Goal: Task Accomplishment & Management: Use online tool/utility

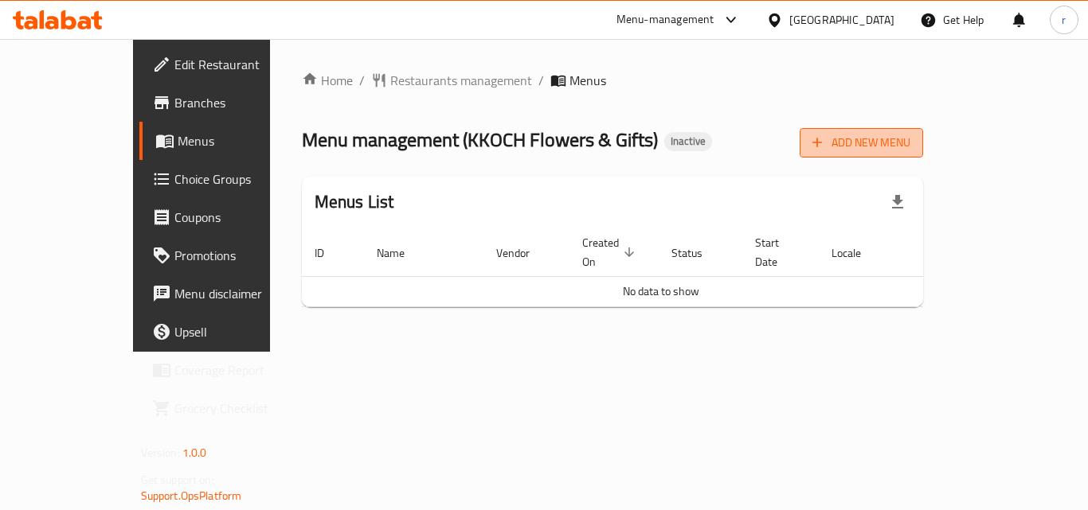
click at [910, 142] on span "Add New Menu" at bounding box center [861, 143] width 98 height 20
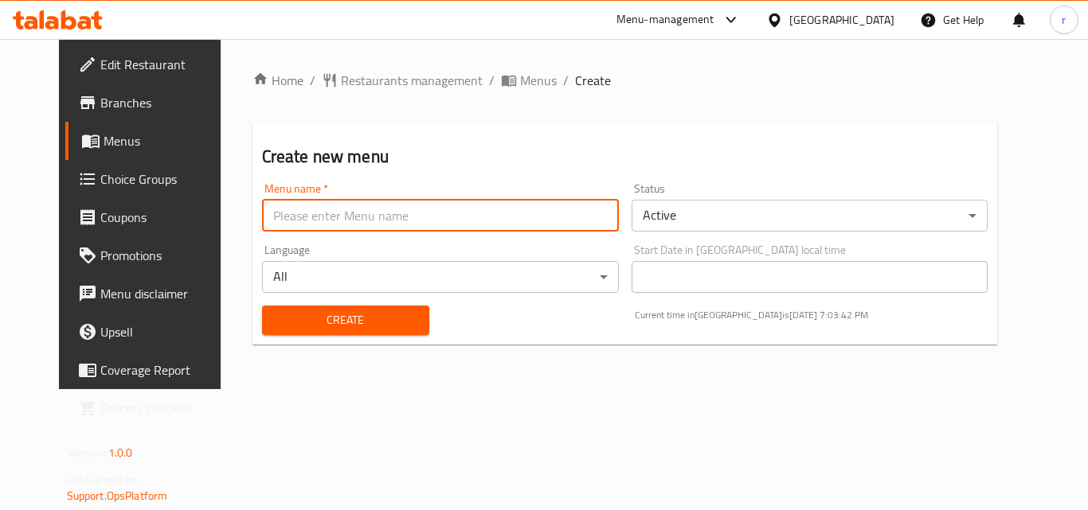
click at [419, 218] on input "text" at bounding box center [440, 216] width 357 height 32
type input "[DATE]"
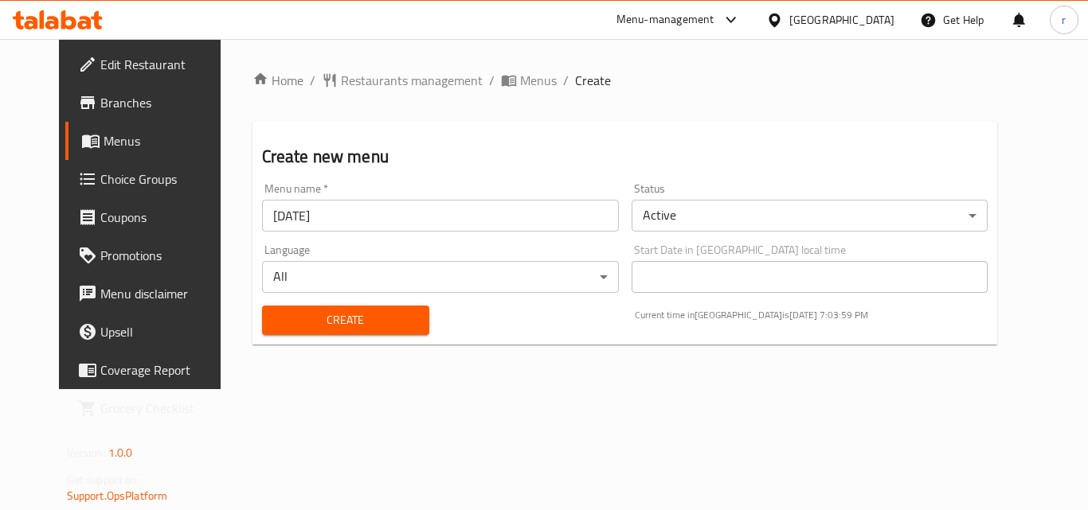
click at [508, 186] on div "Menu name   * [DATE] Menu name *" at bounding box center [440, 207] width 357 height 49
click at [349, 209] on input "[DATE]" at bounding box center [440, 216] width 357 height 32
click at [349, 312] on span "Create" at bounding box center [346, 321] width 142 height 20
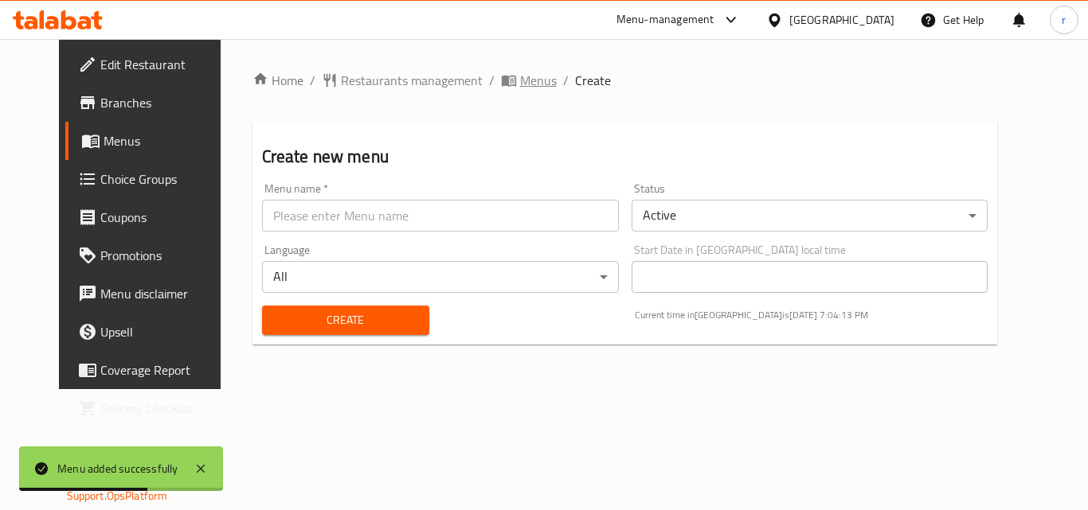
click at [520, 81] on span "Menus" at bounding box center [538, 80] width 37 height 19
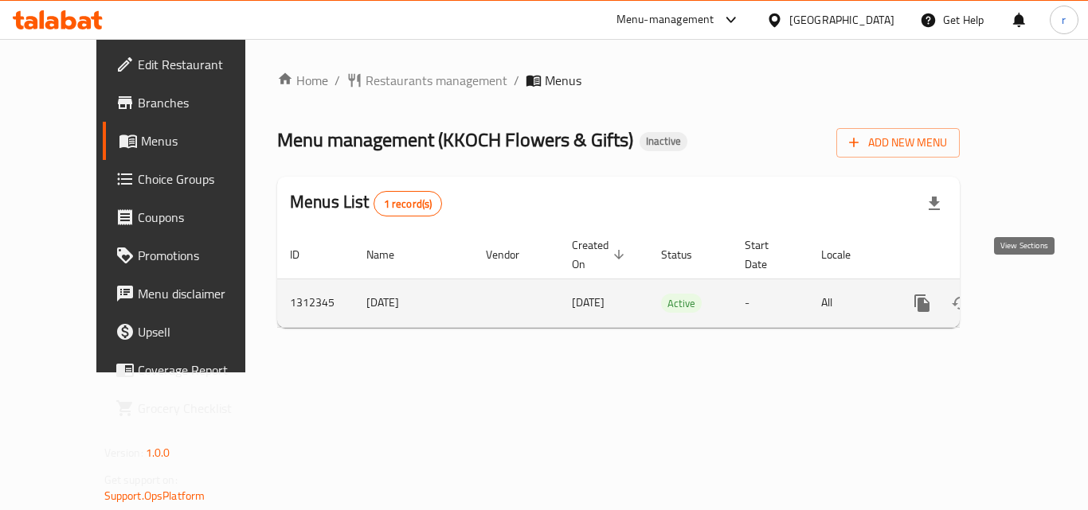
click at [1030, 294] on icon "enhanced table" at bounding box center [1036, 303] width 19 height 19
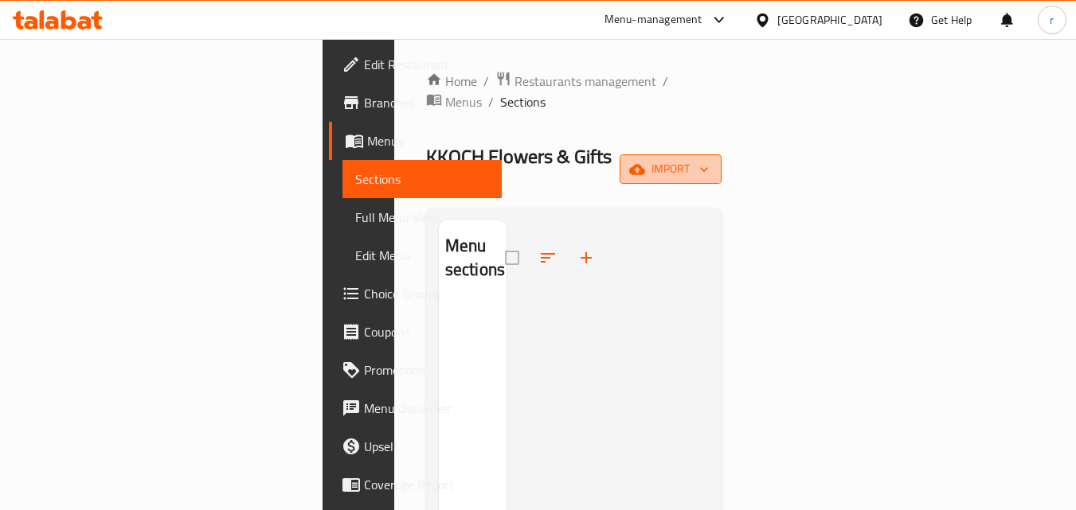
click at [721, 154] on button "import" at bounding box center [670, 168] width 102 height 29
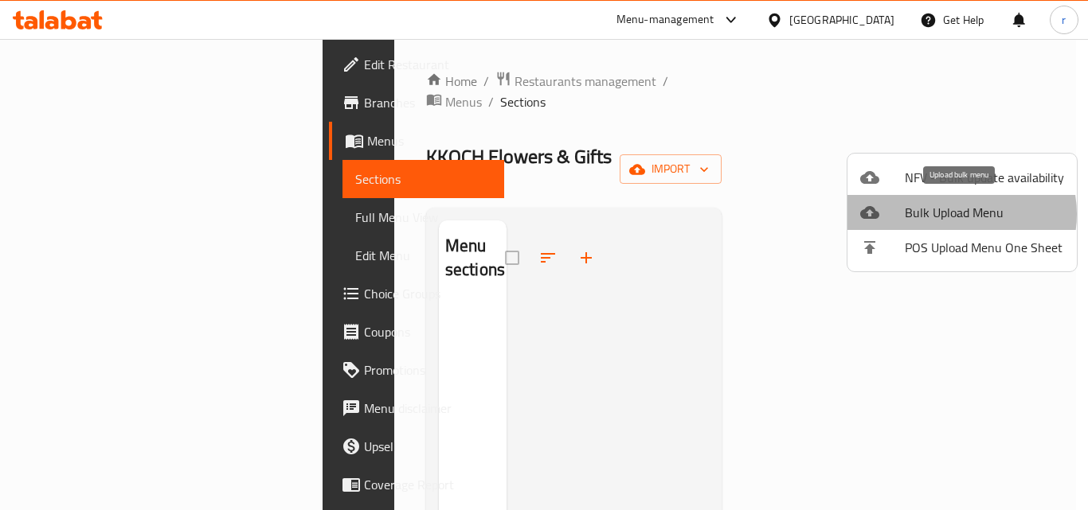
click at [955, 214] on span "Bulk Upload Menu" at bounding box center [983, 212] width 159 height 19
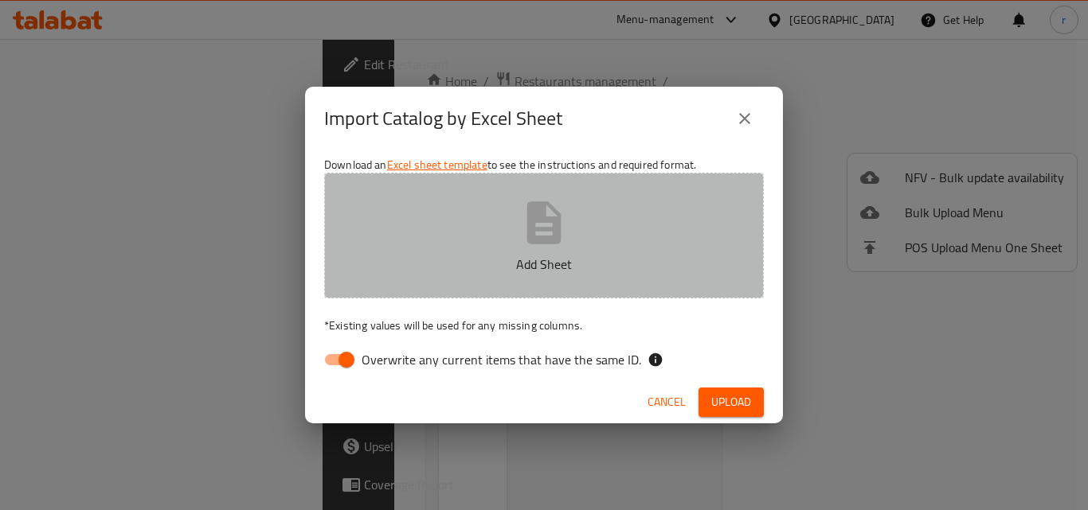
click at [528, 218] on icon "button" at bounding box center [544, 222] width 34 height 42
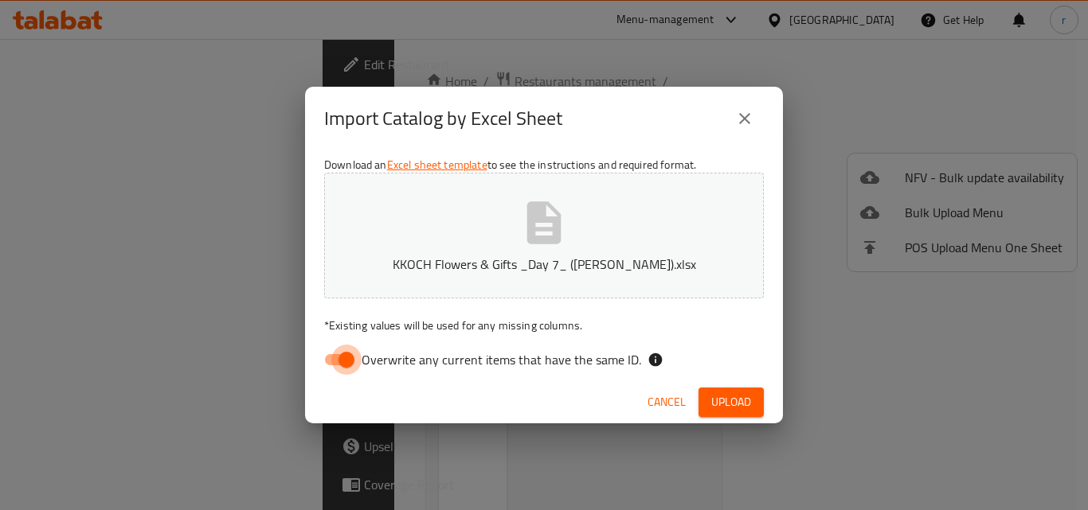
click at [345, 365] on input "Overwrite any current items that have the same ID." at bounding box center [346, 360] width 91 height 30
checkbox input "false"
click at [747, 401] on span "Upload" at bounding box center [731, 403] width 40 height 20
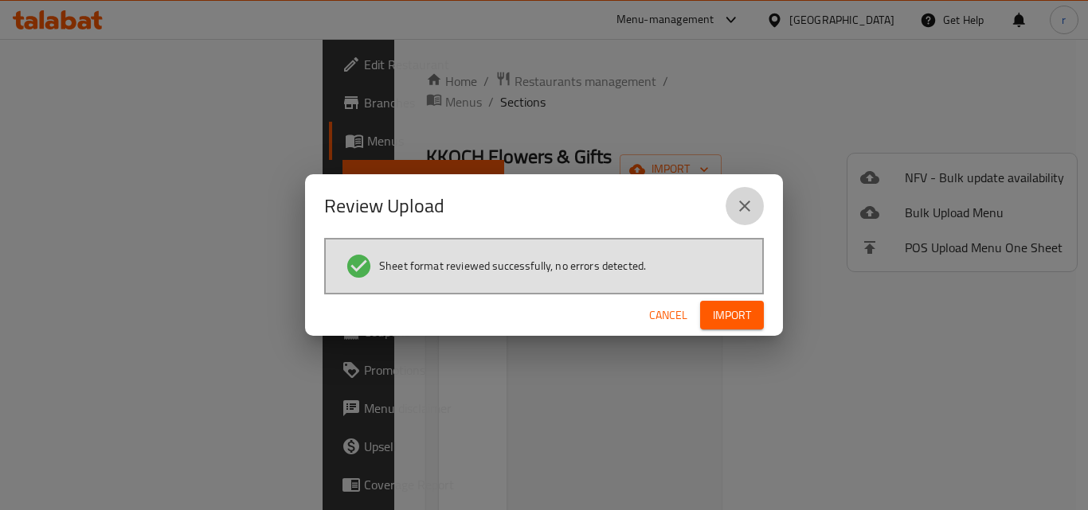
click at [741, 206] on icon "close" at bounding box center [744, 206] width 19 height 19
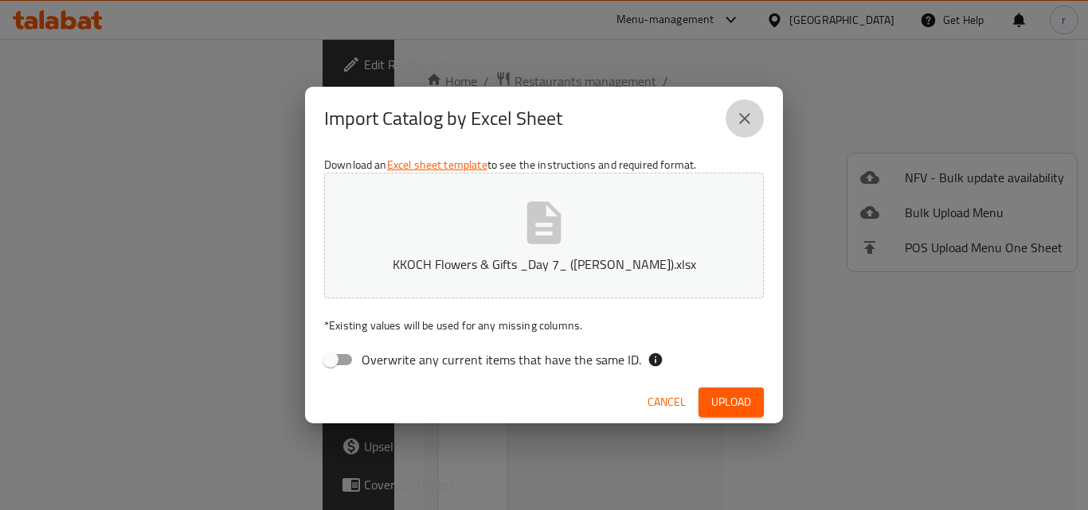
click at [747, 117] on icon "close" at bounding box center [744, 118] width 11 height 11
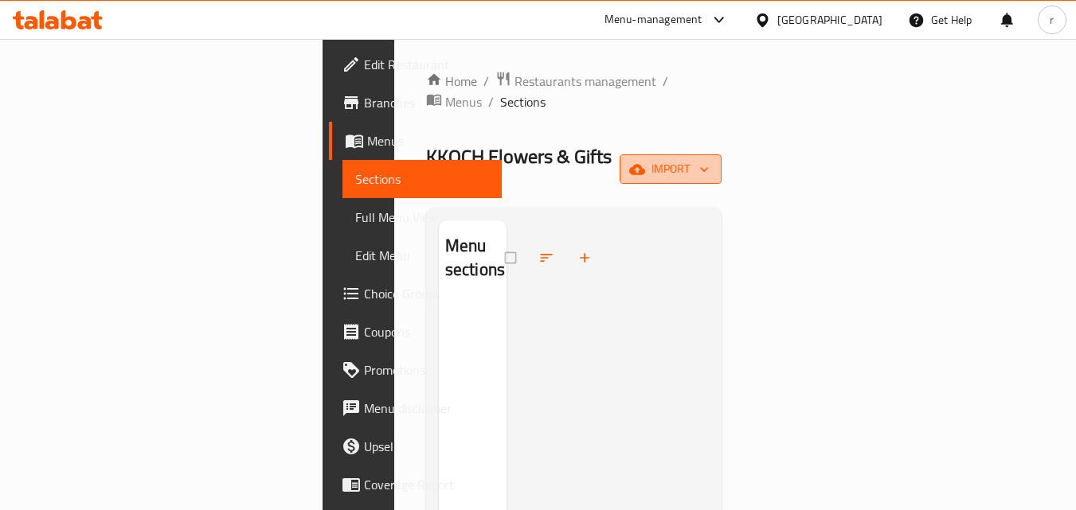
click at [712, 162] on icon "button" at bounding box center [704, 170] width 16 height 16
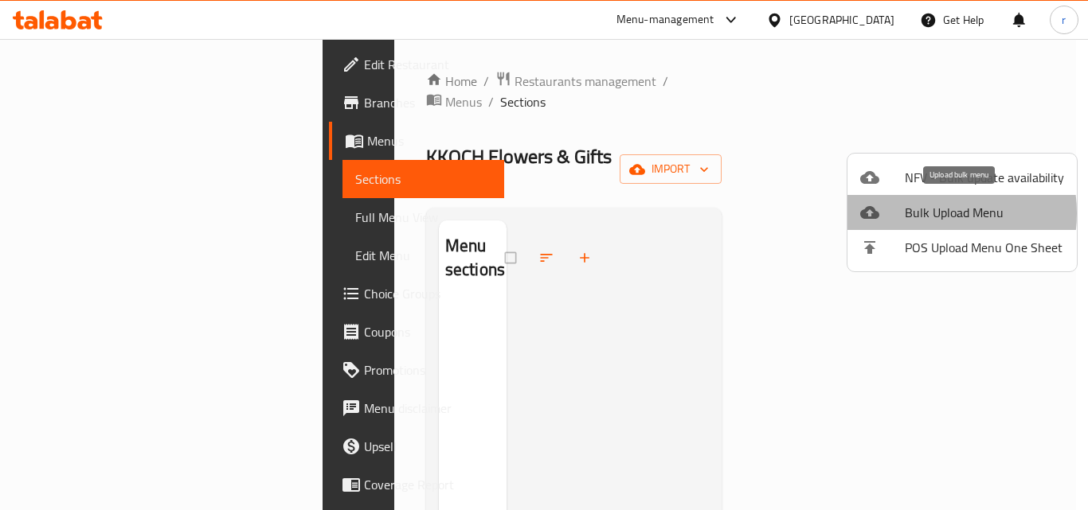
click at [926, 213] on span "Bulk Upload Menu" at bounding box center [983, 212] width 159 height 19
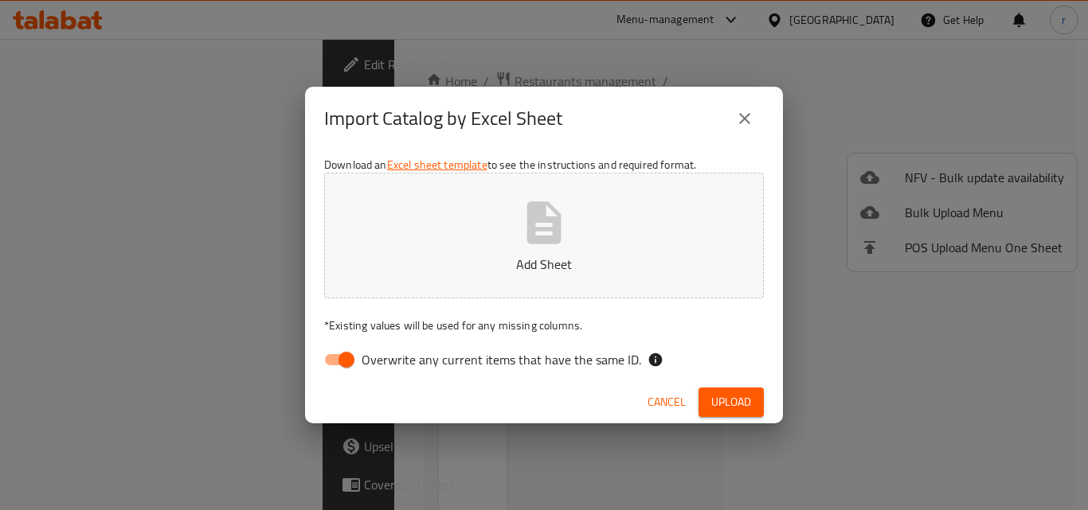
click at [333, 359] on input "Overwrite any current items that have the same ID." at bounding box center [346, 360] width 91 height 30
checkbox input "false"
click at [522, 241] on icon "button" at bounding box center [543, 222] width 51 height 51
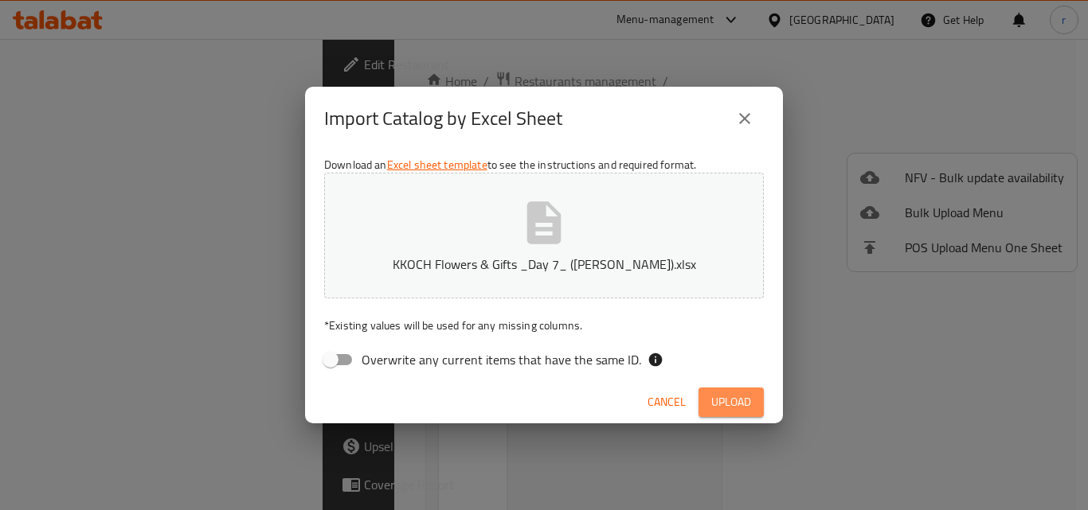
click at [736, 405] on span "Upload" at bounding box center [731, 403] width 40 height 20
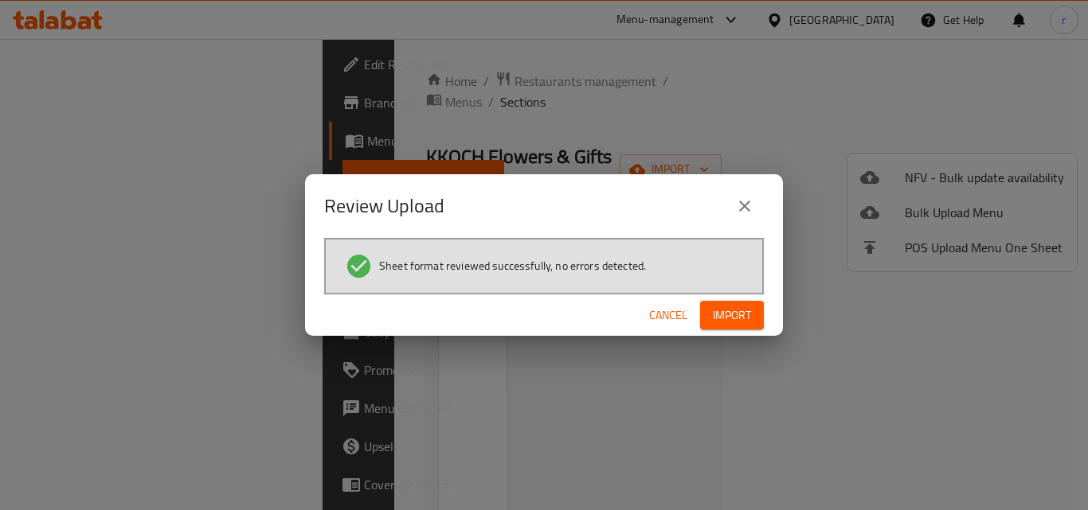
click at [745, 322] on span "Import" at bounding box center [732, 316] width 38 height 20
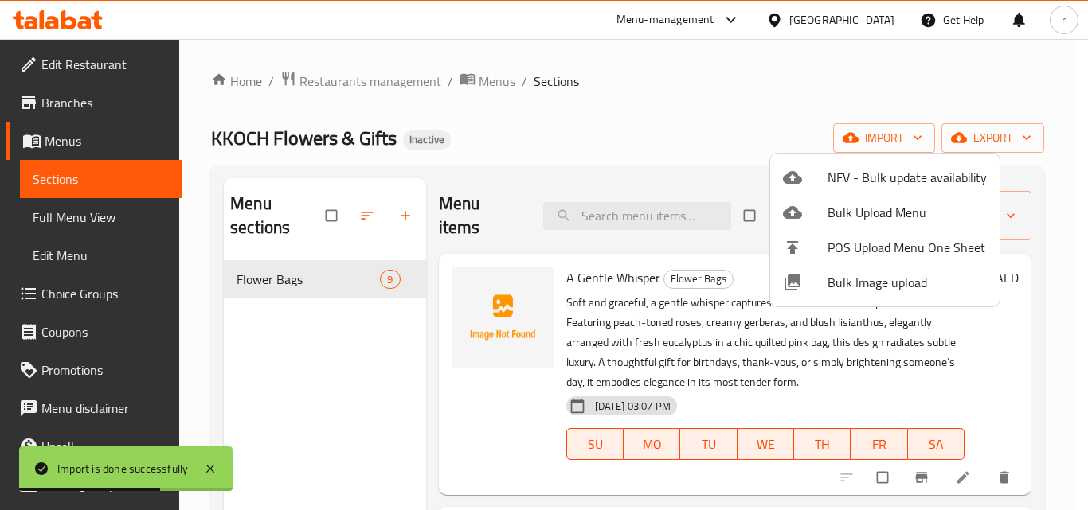
click at [619, 259] on div at bounding box center [544, 255] width 1088 height 510
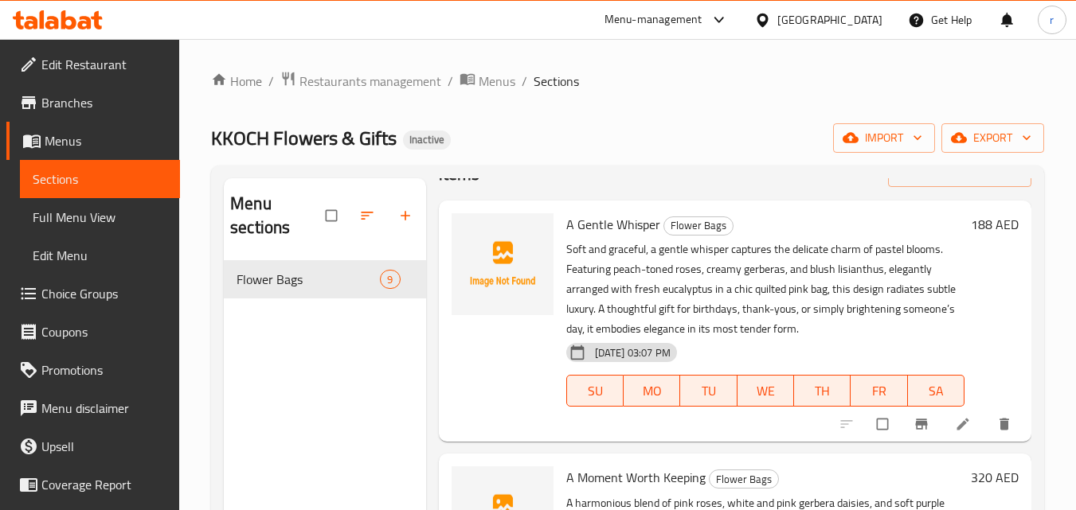
scroll to position [80, 0]
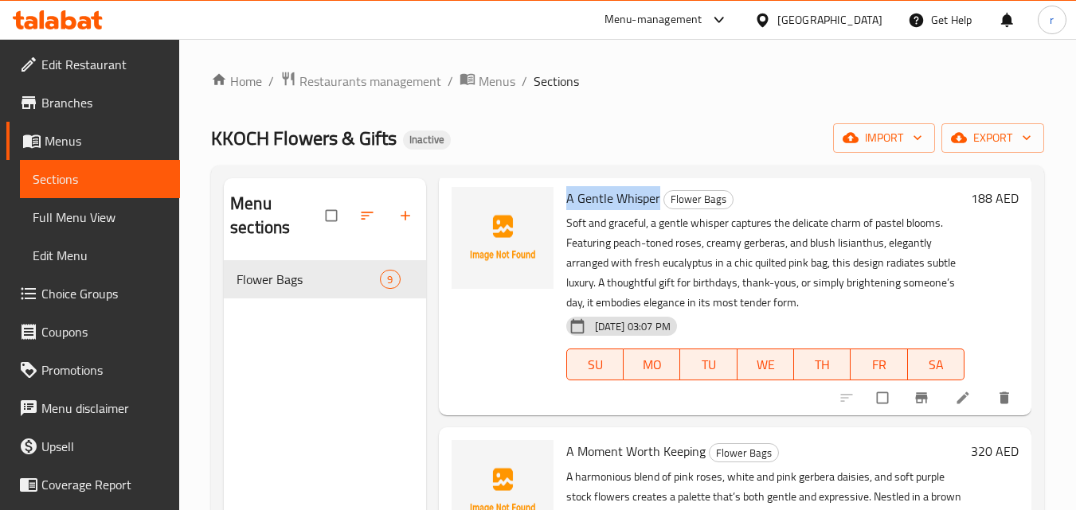
drag, startPoint x: 568, startPoint y: 199, endPoint x: 658, endPoint y: 197, distance: 90.0
click at [658, 197] on h6 "A Gentle Whisper Flower Bags" at bounding box center [765, 198] width 398 height 22
copy span "A Gentle Whisper"
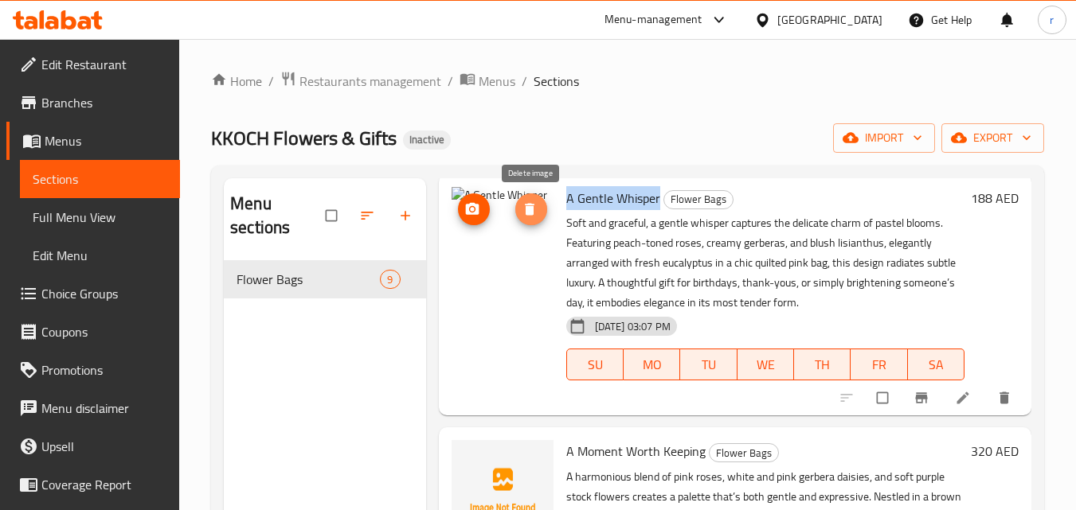
click at [528, 205] on icon "delete image" at bounding box center [530, 209] width 10 height 12
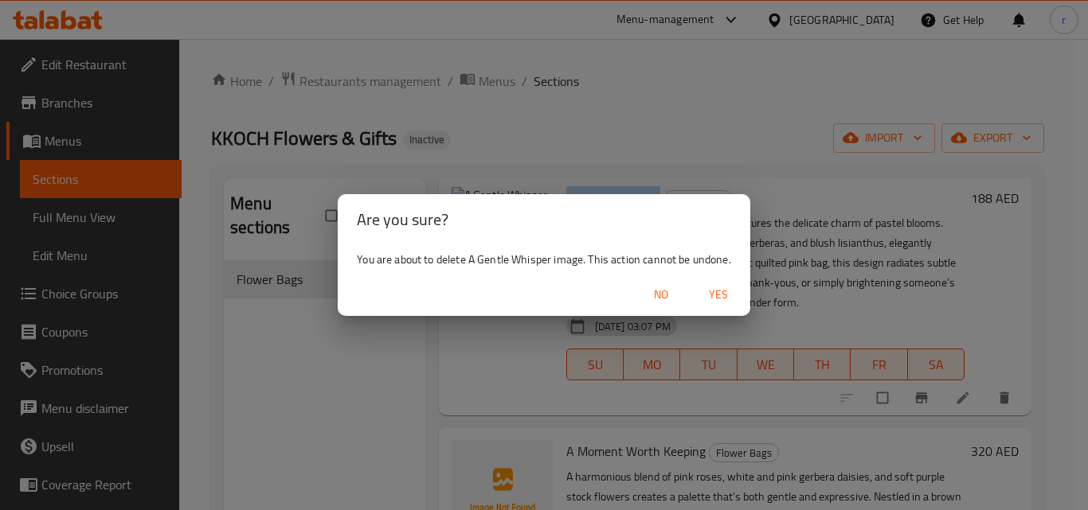
click at [719, 296] on span "Yes" at bounding box center [718, 295] width 38 height 20
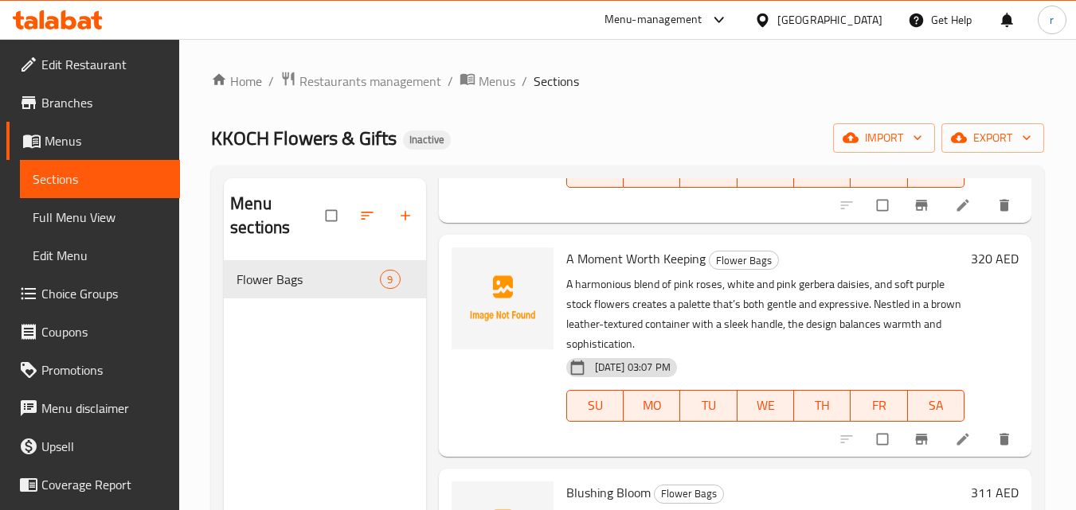
scroll to position [318, 0]
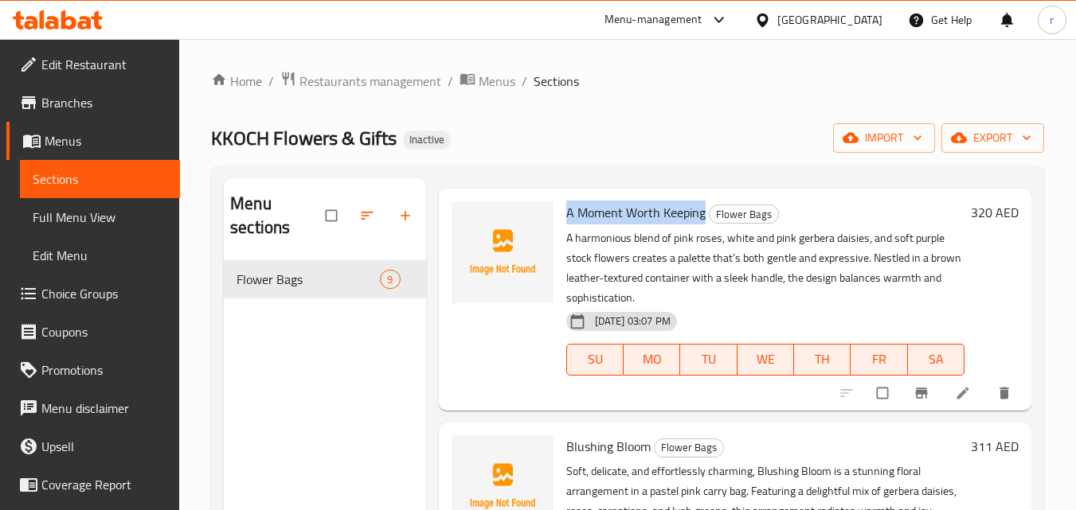
drag, startPoint x: 568, startPoint y: 211, endPoint x: 705, endPoint y: 218, distance: 136.3
click at [705, 218] on h6 "A Moment Worth Keeping Flower Bags" at bounding box center [765, 212] width 398 height 22
copy span "A Moment Worth Keeping"
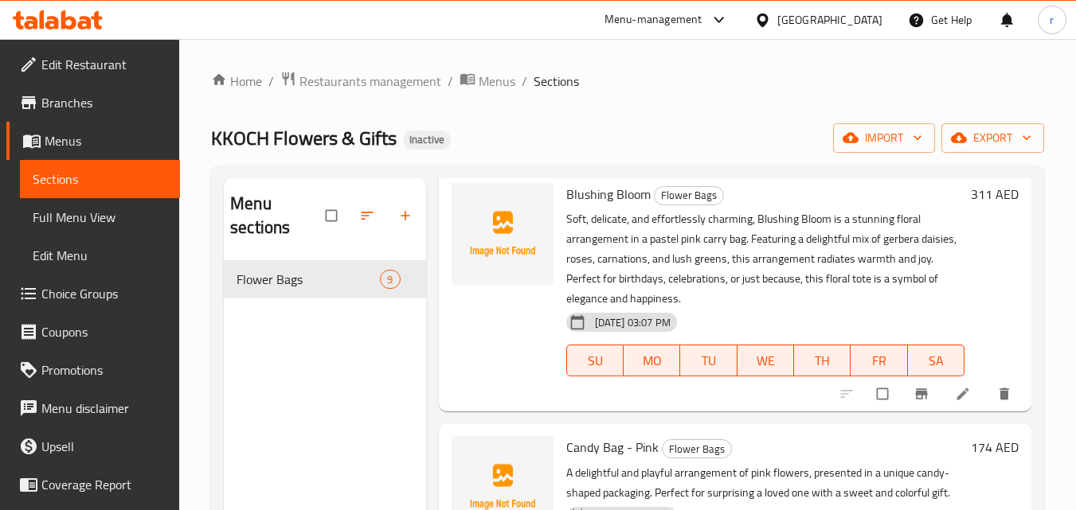
scroll to position [557, 0]
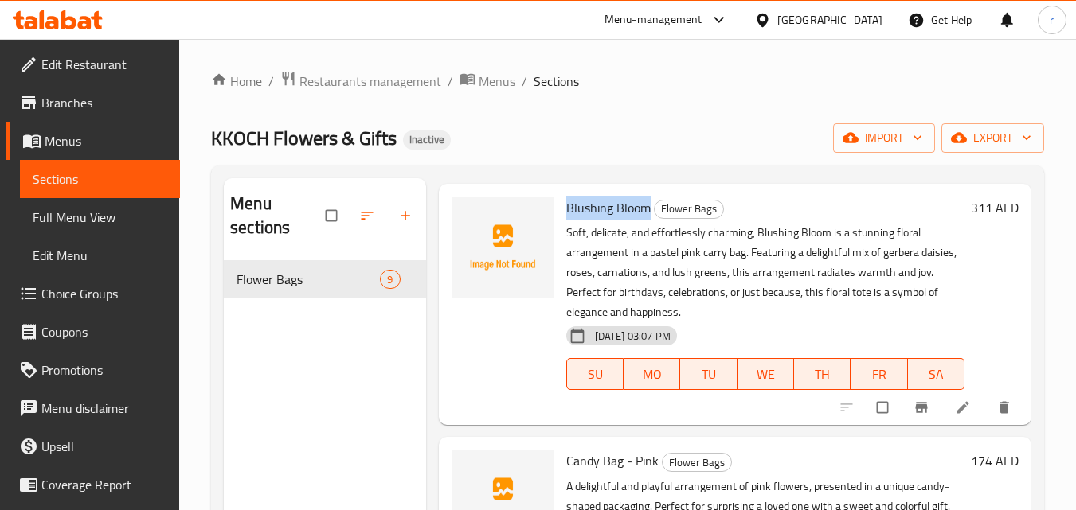
drag, startPoint x: 565, startPoint y: 211, endPoint x: 649, endPoint y: 209, distance: 83.6
click at [649, 209] on span "Blushing Bloom" at bounding box center [608, 208] width 84 height 24
copy span "Blushing Bloom"
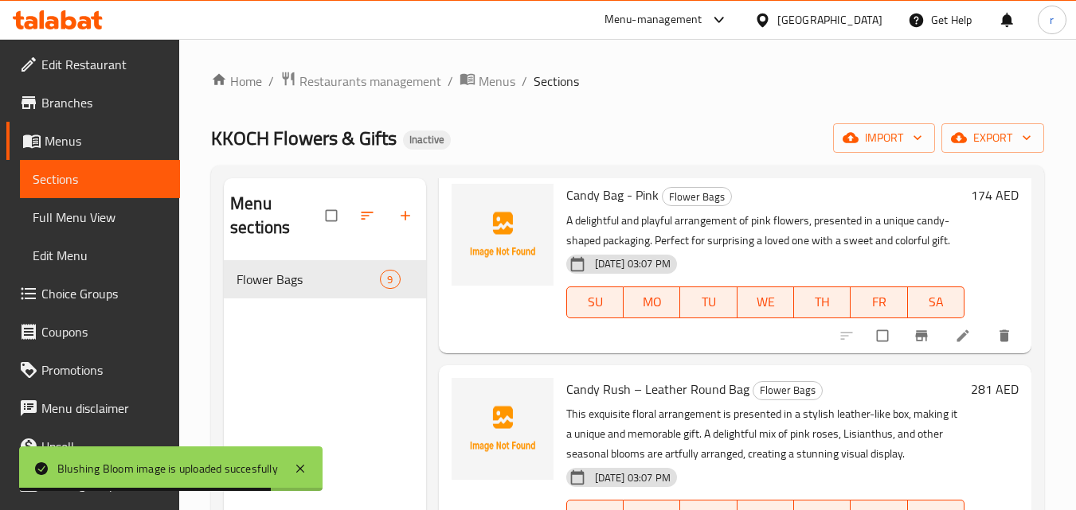
scroll to position [796, 0]
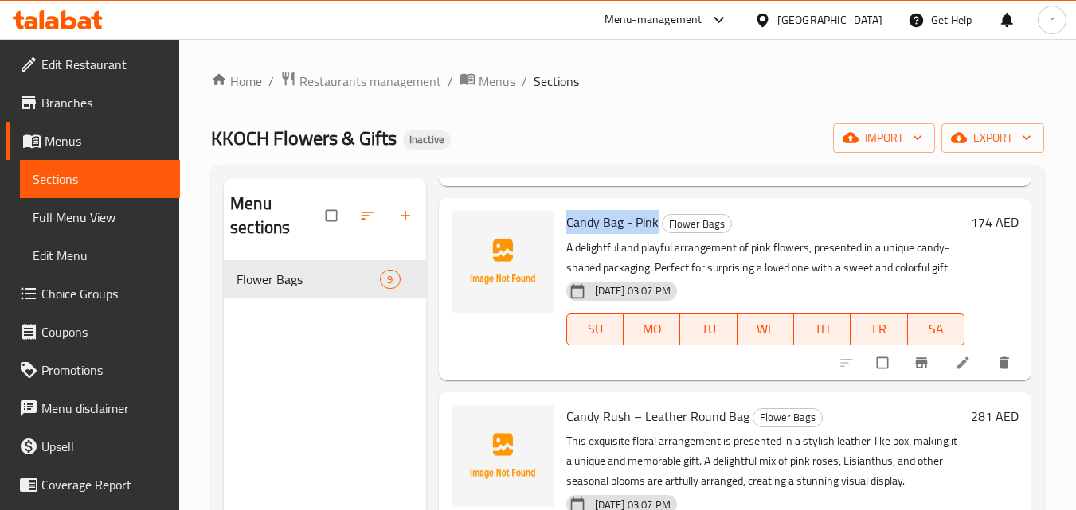
drag, startPoint x: 564, startPoint y: 218, endPoint x: 658, endPoint y: 230, distance: 93.9
click at [658, 230] on div "Candy Bag - Pink Flower Bags A delightful and playful arrangement of pink flowe…" at bounding box center [765, 289] width 411 height 169
copy span "Candy Bag - Pink"
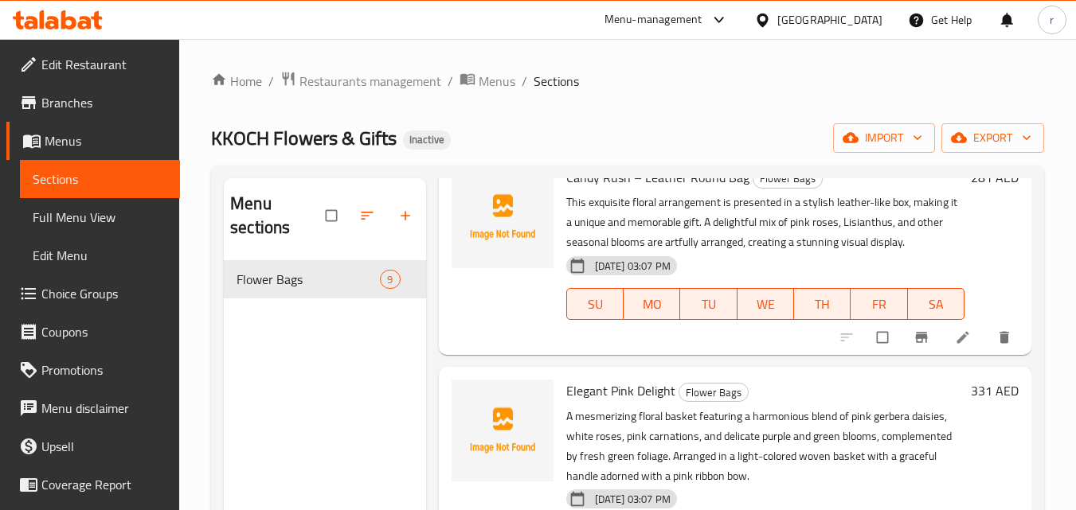
scroll to position [955, 0]
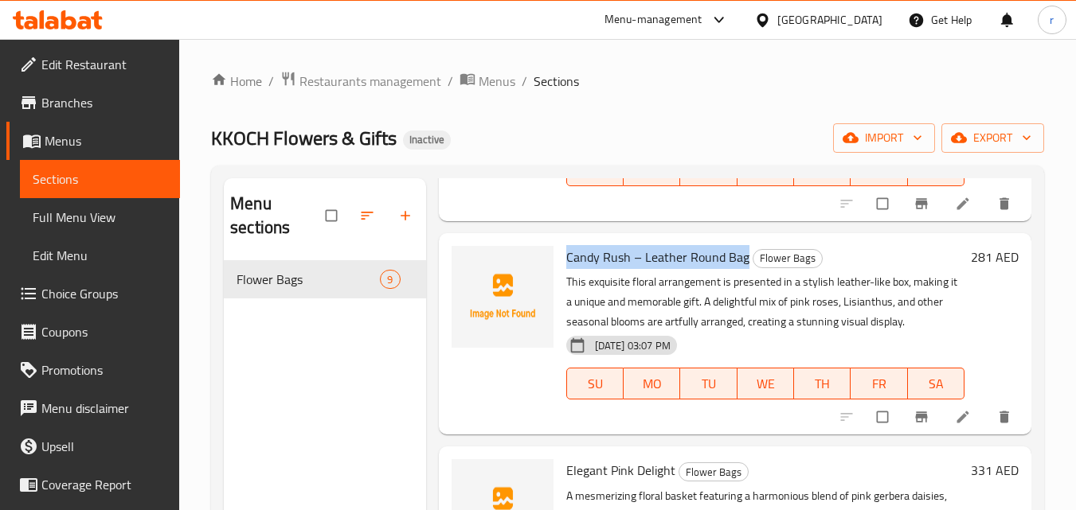
drag, startPoint x: 568, startPoint y: 258, endPoint x: 744, endPoint y: 263, distance: 175.2
click at [744, 263] on span "Candy Rush – Leather Round Bag" at bounding box center [657, 257] width 183 height 24
copy span "Candy Rush – Leather Round Bag"
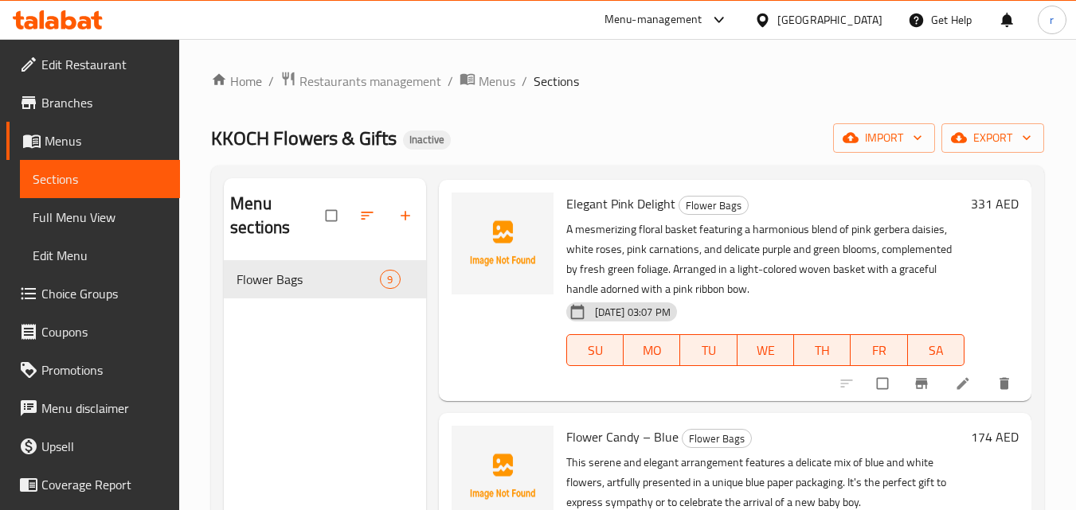
scroll to position [1194, 0]
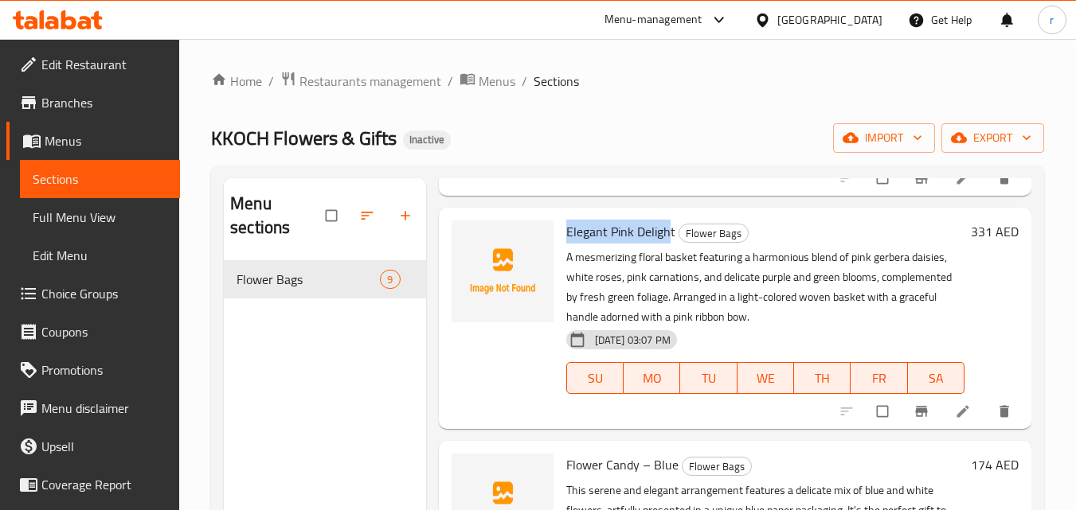
drag, startPoint x: 567, startPoint y: 235, endPoint x: 670, endPoint y: 238, distance: 103.6
click at [670, 238] on span "Elegant Pink Delight" at bounding box center [620, 232] width 109 height 24
click at [671, 235] on span "Elegant Pink Delight" at bounding box center [620, 232] width 109 height 24
click at [670, 234] on span "Elegant Pink Delight" at bounding box center [620, 232] width 109 height 24
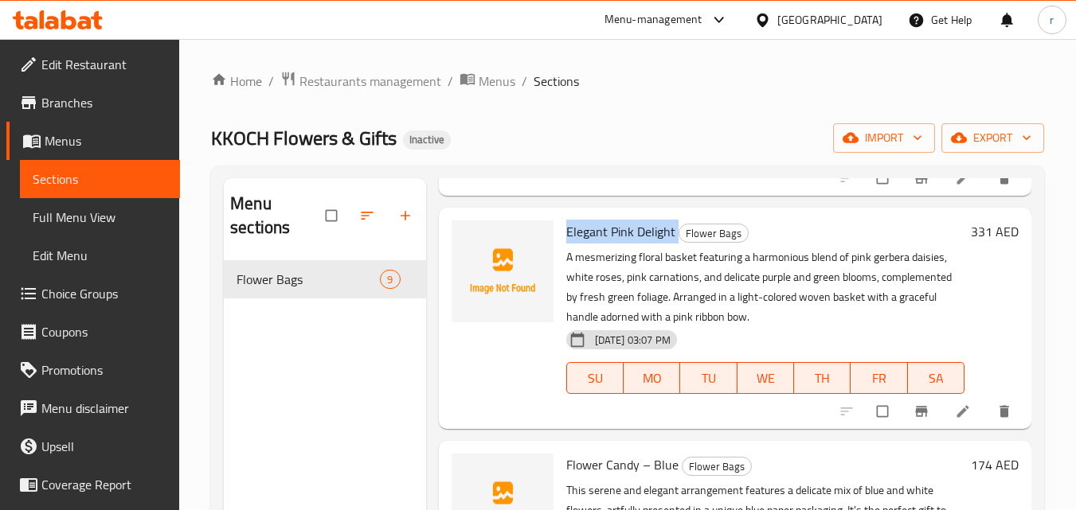
click at [670, 234] on span "Elegant Pink Delight" at bounding box center [620, 232] width 109 height 24
click at [600, 241] on span "Elegant Pink Delight" at bounding box center [620, 232] width 109 height 24
drag, startPoint x: 565, startPoint y: 229, endPoint x: 674, endPoint y: 236, distance: 108.5
click at [674, 236] on h6 "Elegant Pink Delight Flower Bags" at bounding box center [765, 232] width 398 height 22
copy span "Elegant Pink Delight"
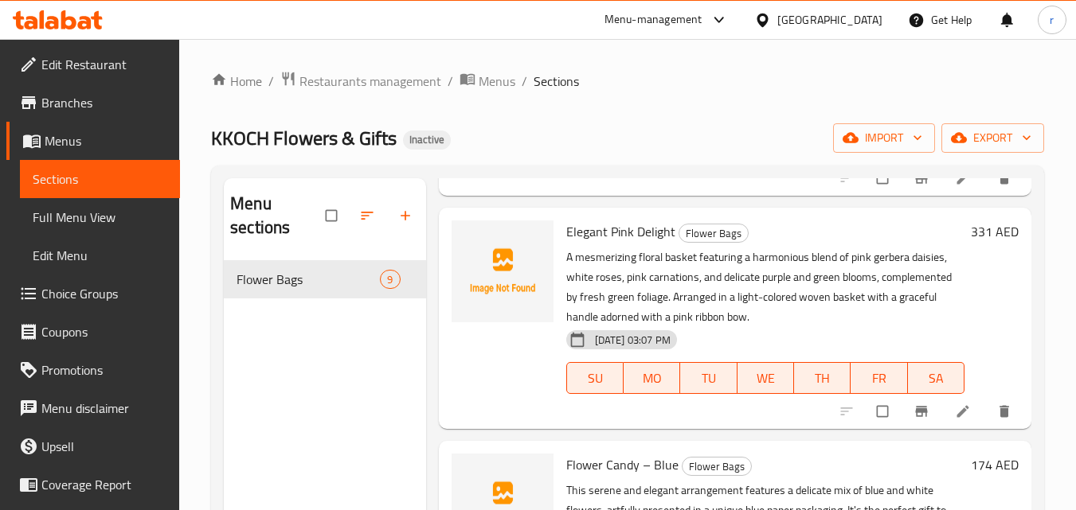
click at [578, 279] on p "A mesmerizing floral basket featuring a harmonious blend of pink gerbera daisie…" at bounding box center [765, 288] width 398 height 80
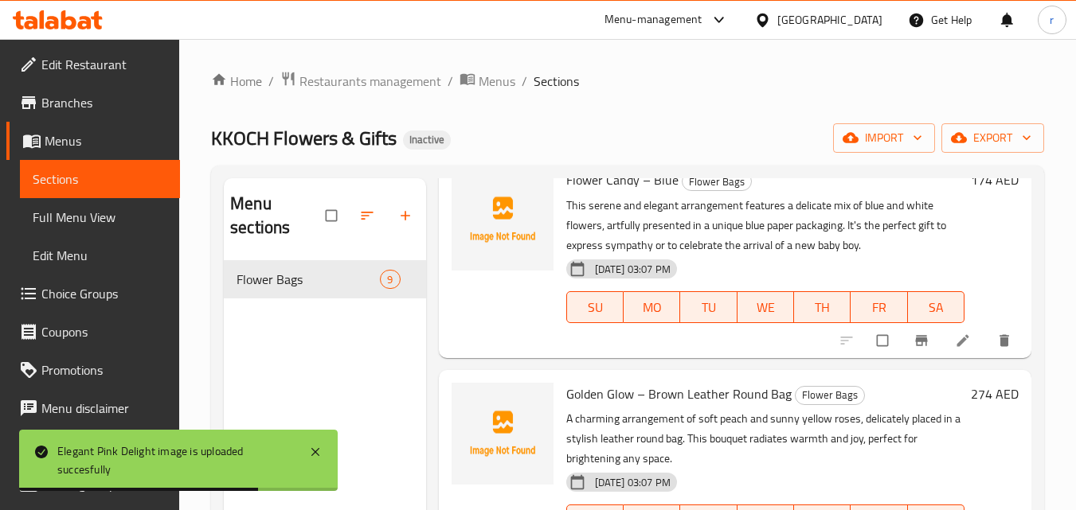
scroll to position [1417, 0]
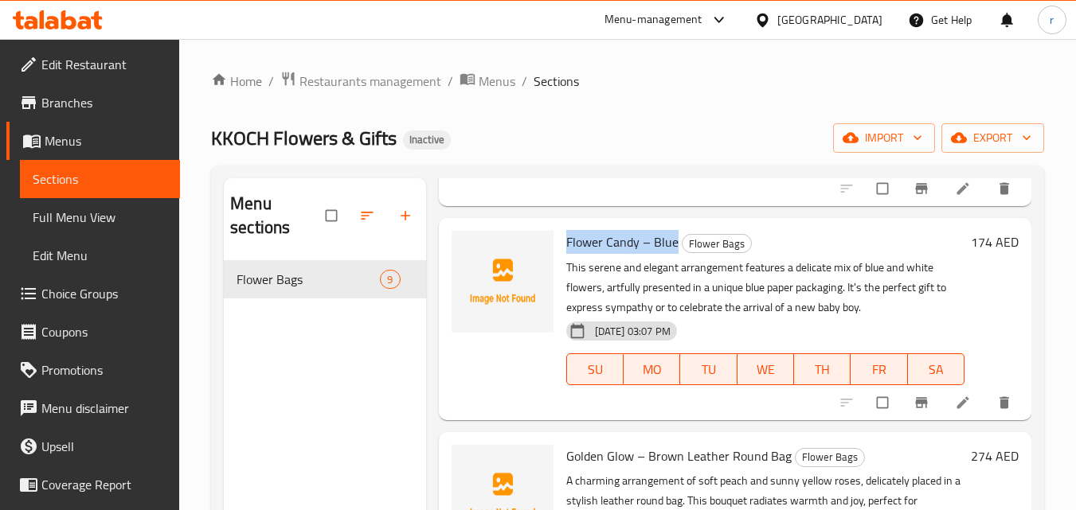
drag, startPoint x: 567, startPoint y: 237, endPoint x: 673, endPoint y: 242, distance: 106.0
click at [673, 242] on span "Flower Candy – Blue" at bounding box center [622, 242] width 112 height 24
copy span "Flower Candy – Blue"
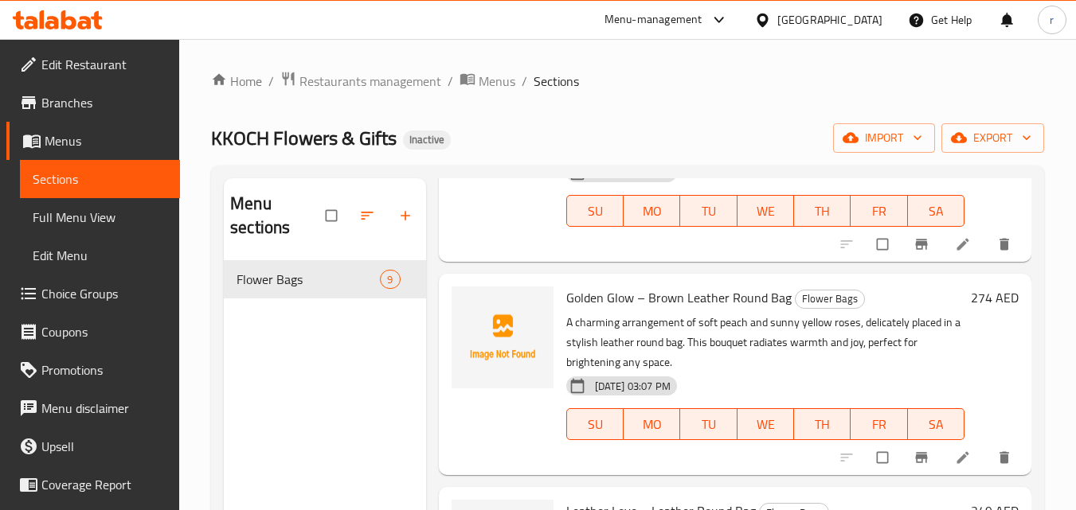
scroll to position [1576, 0]
drag, startPoint x: 567, startPoint y: 295, endPoint x: 787, endPoint y: 307, distance: 220.8
click at [787, 307] on h6 "Golden Glow – Brown Leather Round Bag Flower Bags" at bounding box center [765, 297] width 398 height 22
copy span "Golden Glow – Brown Leather Round Bag"
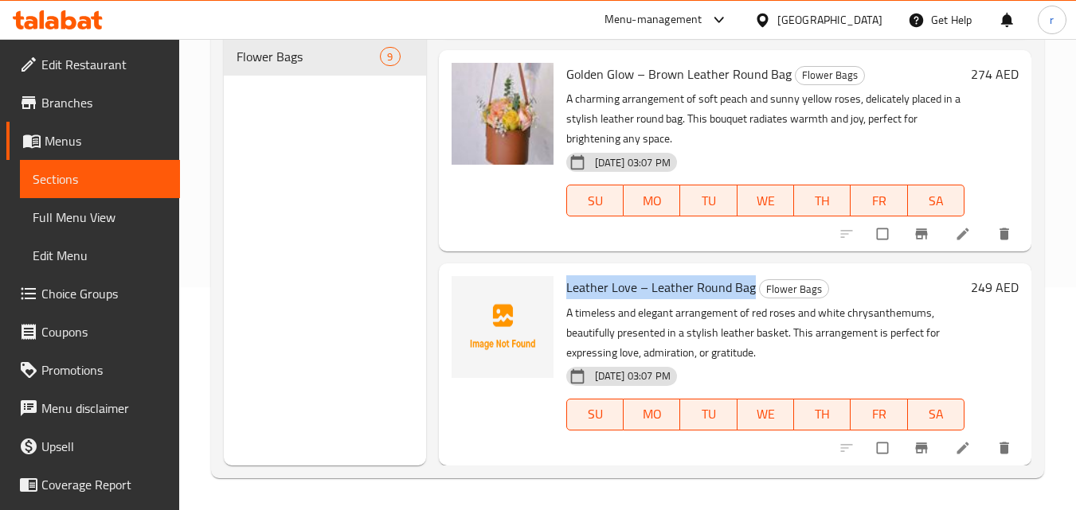
drag, startPoint x: 563, startPoint y: 285, endPoint x: 748, endPoint y: 291, distance: 184.8
click at [748, 291] on div "Leather Love – Leather Round Bag Flower Bags A timeless and elegant arrangement…" at bounding box center [765, 364] width 411 height 189
copy span "Leather Love – Leather Round Bag"
click at [509, 275] on div at bounding box center [502, 364] width 115 height 189
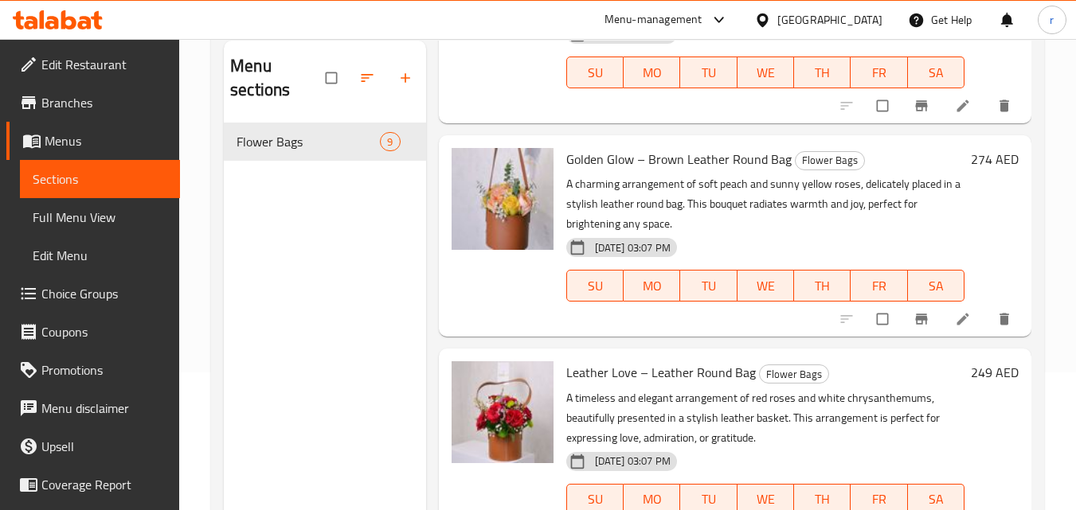
scroll to position [223, 0]
